Goal: Book appointment/travel/reservation

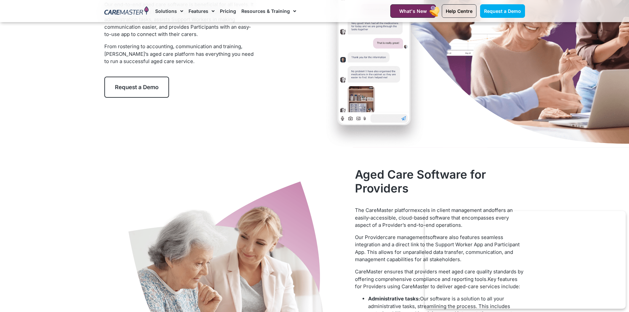
scroll to position [132, 0]
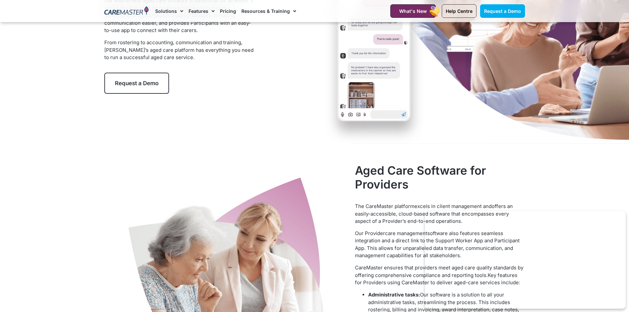
click at [137, 83] on span "Request a Demo" at bounding box center [137, 83] width 44 height 7
click at [152, 82] on span "Request a Demo" at bounding box center [137, 83] width 44 height 7
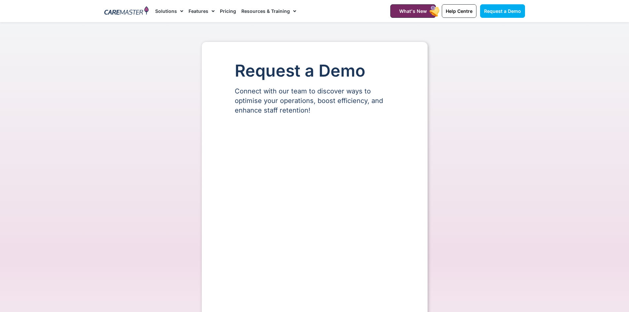
select select "**"
